Goal: Task Accomplishment & Management: Use online tool/utility

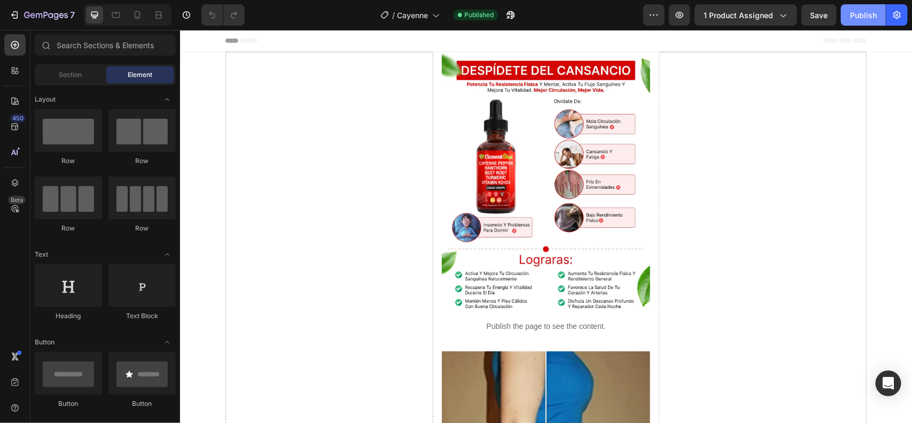
click at [861, 15] on div "Publish" at bounding box center [863, 15] width 27 height 11
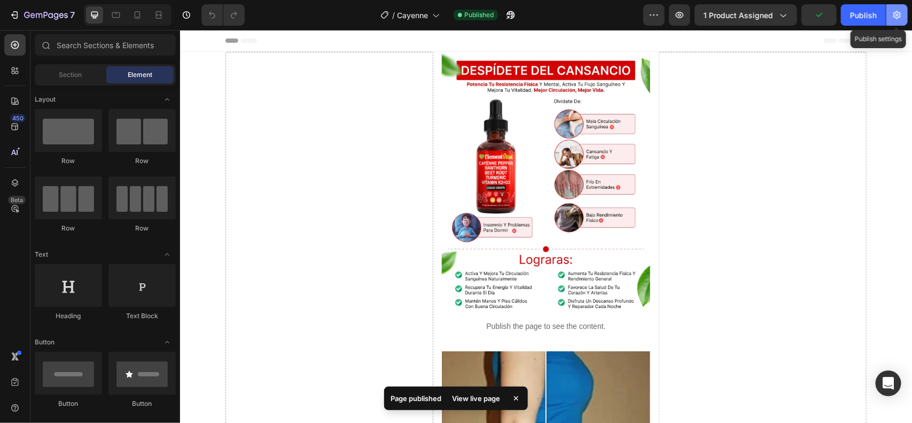
click at [903, 19] on button "button" at bounding box center [896, 14] width 21 height 21
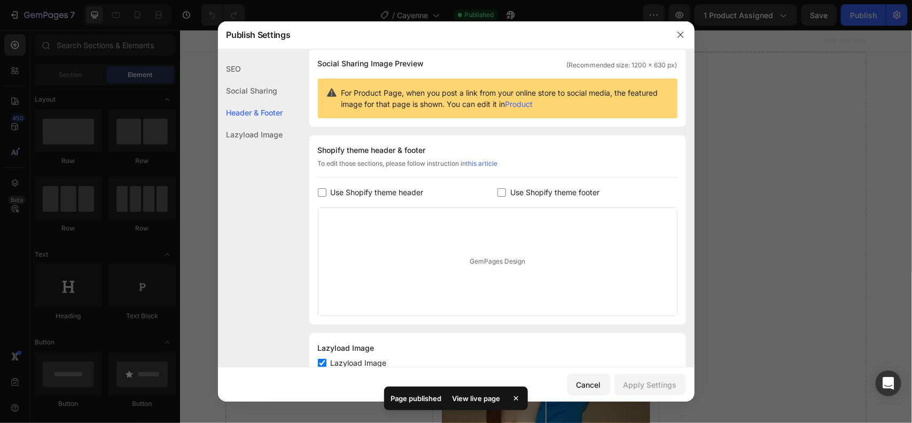
scroll to position [116, 0]
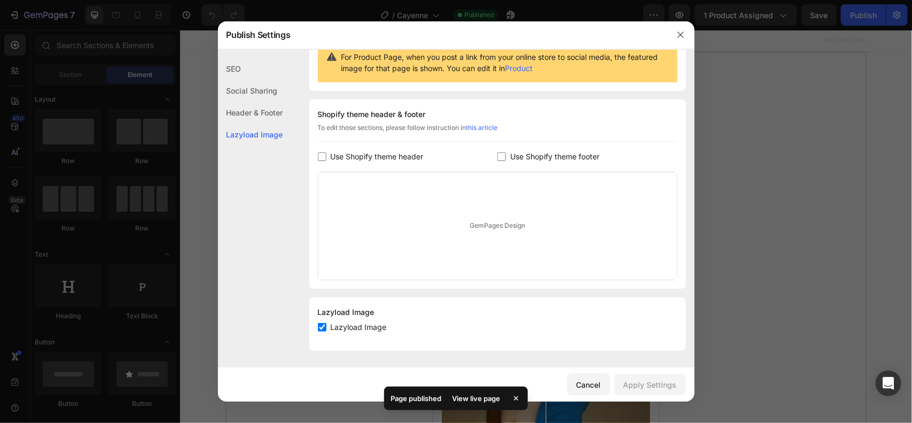
click at [322, 324] on input "checkbox" at bounding box center [322, 327] width 9 height 9
checkbox input "false"
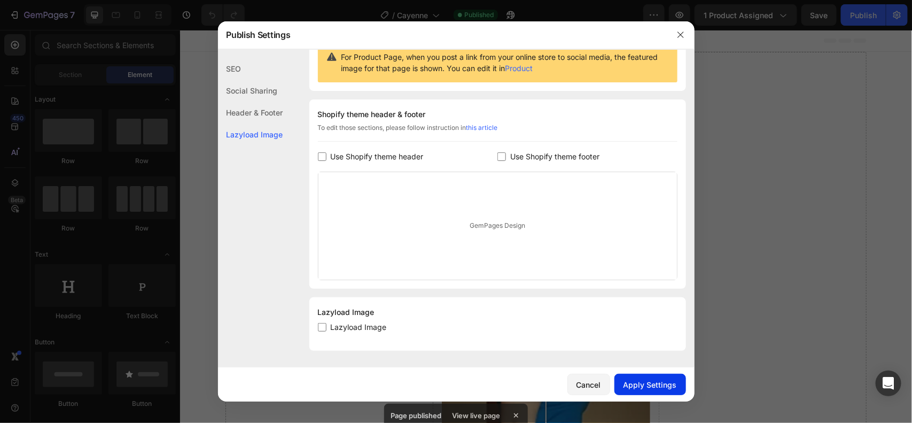
click at [659, 393] on button "Apply Settings" at bounding box center [650, 383] width 72 height 21
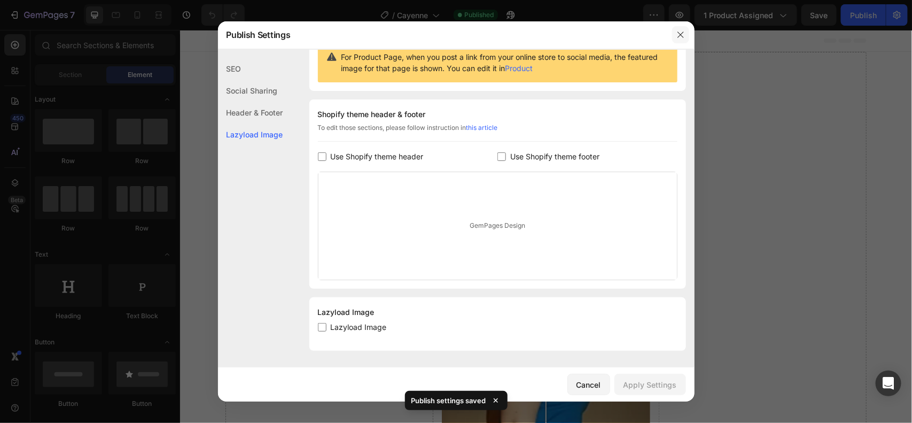
click at [683, 35] on icon "button" at bounding box center [680, 34] width 9 height 9
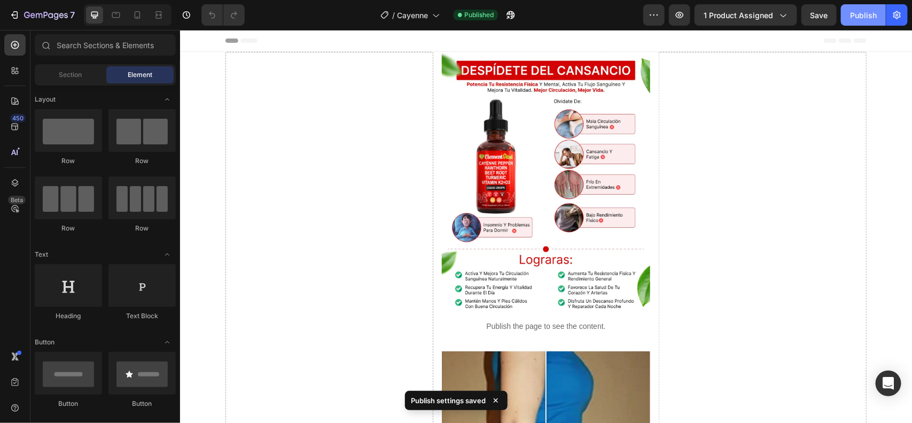
click at [857, 17] on div "Publish" at bounding box center [863, 15] width 27 height 11
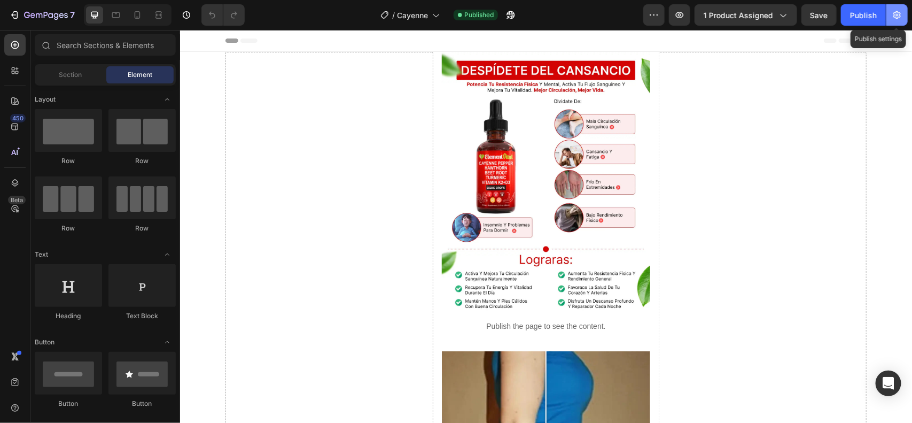
click at [901, 12] on icon "button" at bounding box center [897, 15] width 11 height 11
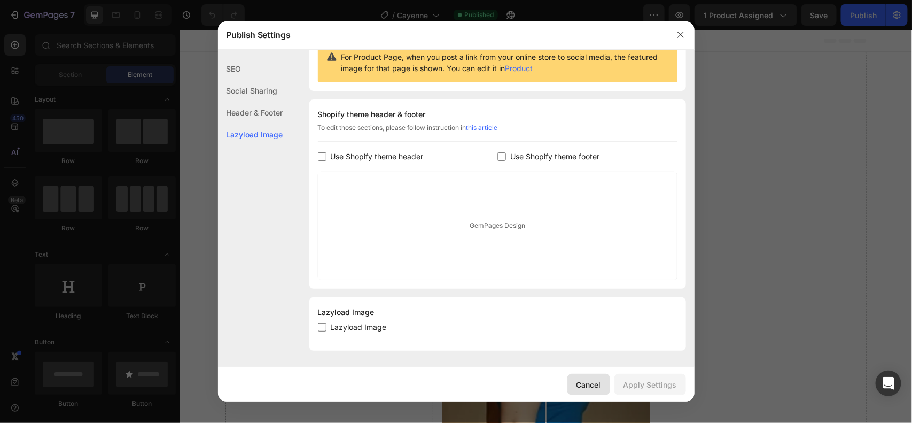
click at [595, 389] on div "Cancel" at bounding box center [588, 384] width 25 height 11
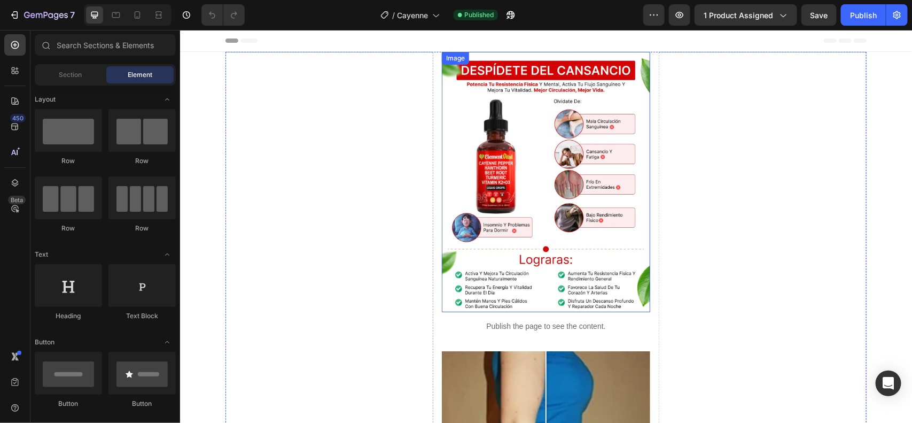
click at [478, 134] on img at bounding box center [545, 181] width 208 height 260
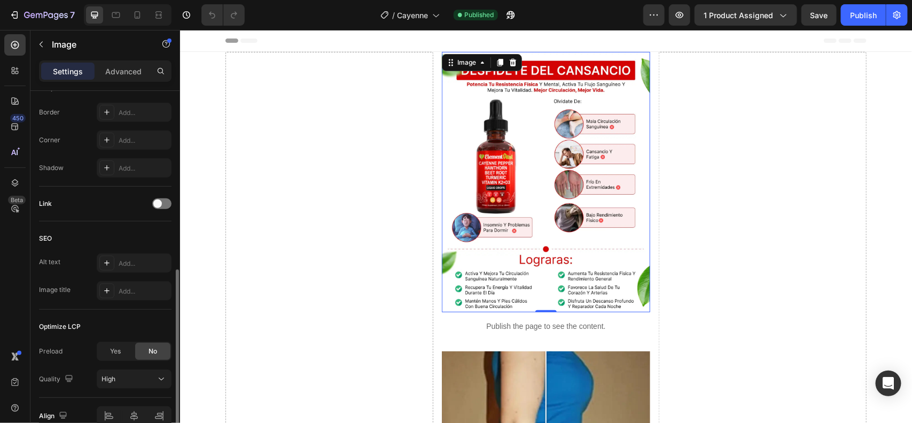
scroll to position [445, 0]
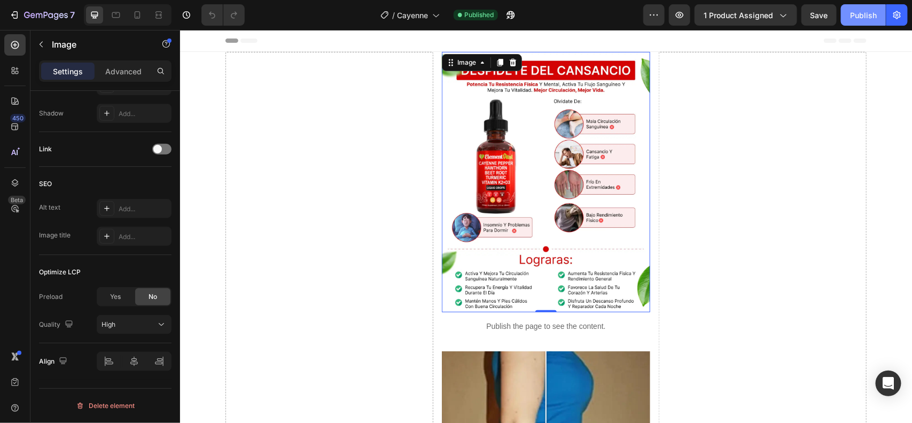
click at [864, 14] on div "Publish" at bounding box center [863, 15] width 27 height 11
